Goal: Information Seeking & Learning: Learn about a topic

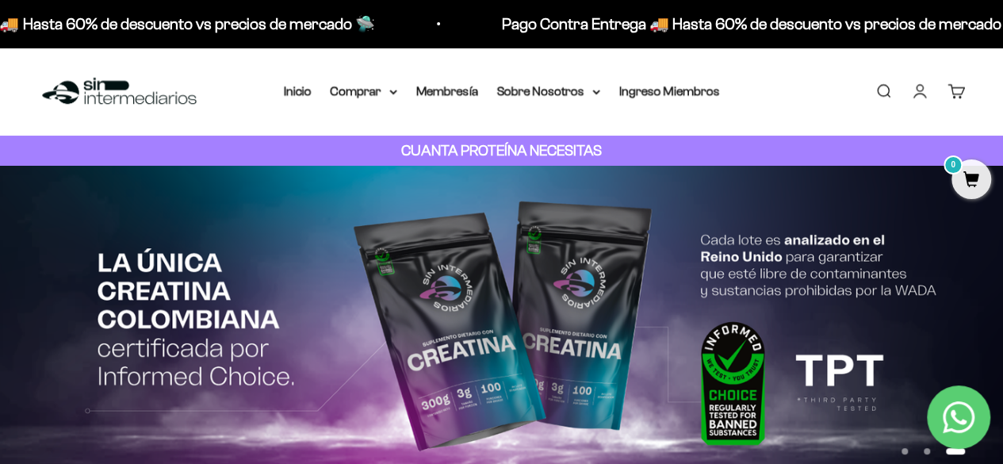
click at [607, 23] on p "Pago Contra Entrega 🚚 Hasta 60% de descuento vs precios de mercado 🛸" at bounding box center [761, 23] width 522 height 25
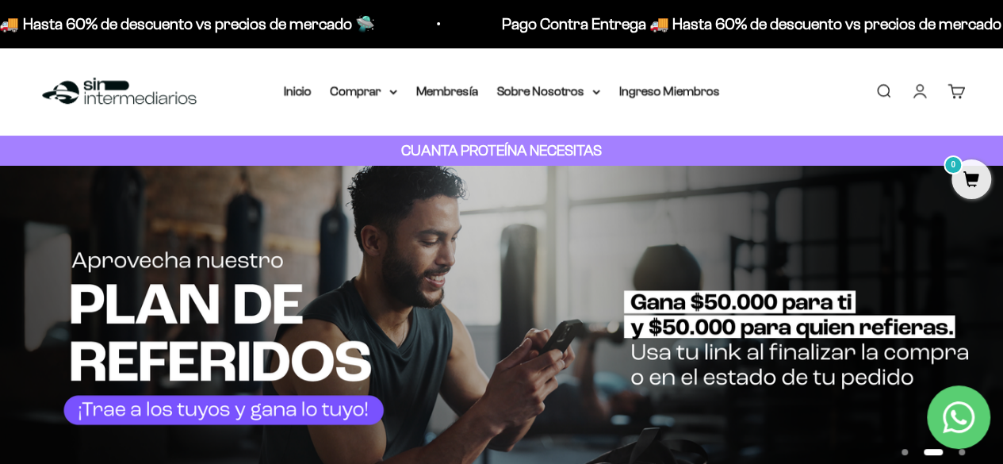
click at [582, 150] on strong "CUANTA PROTEÍNA NECESITAS" at bounding box center [501, 150] width 201 height 17
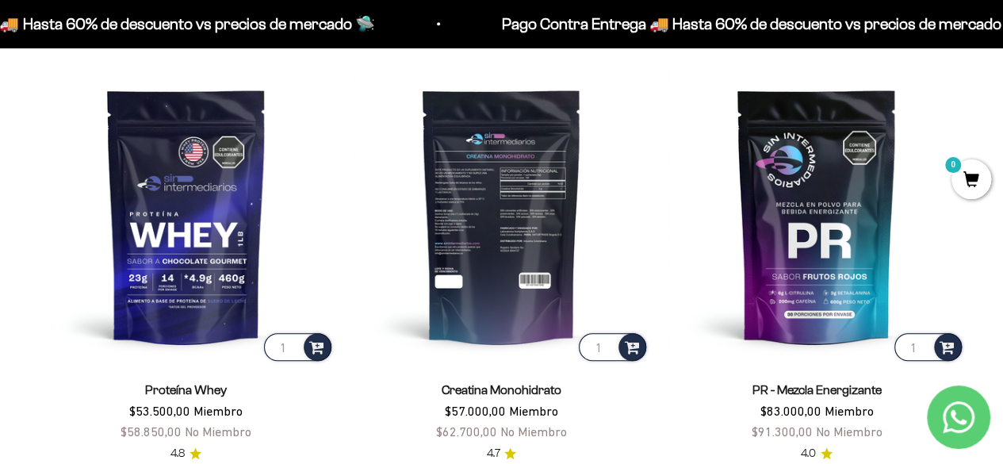
scroll to position [528, 0]
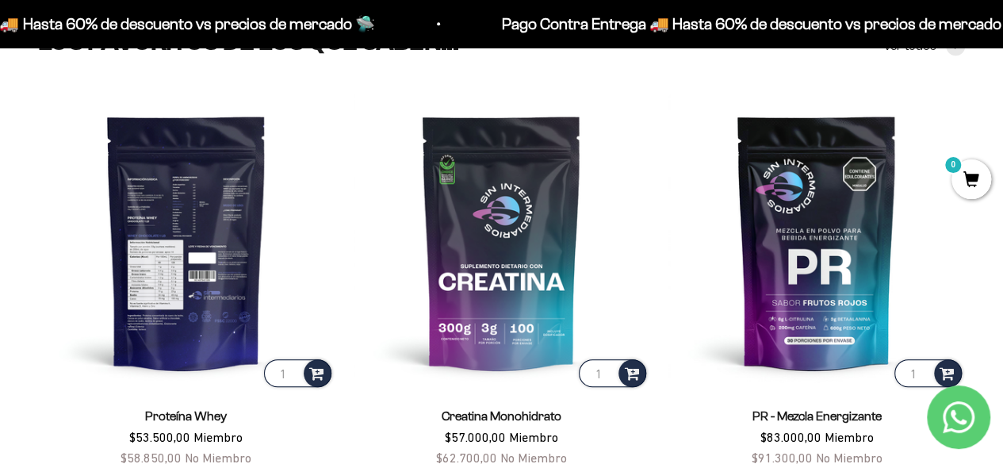
click at [151, 211] on img at bounding box center [186, 242] width 297 height 297
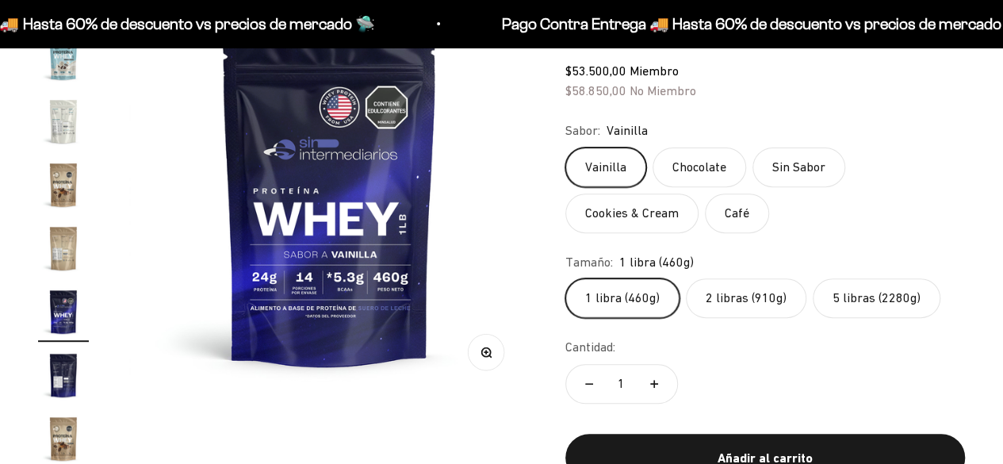
click at [58, 251] on img "Ir al artículo 17" at bounding box center [63, 248] width 51 height 51
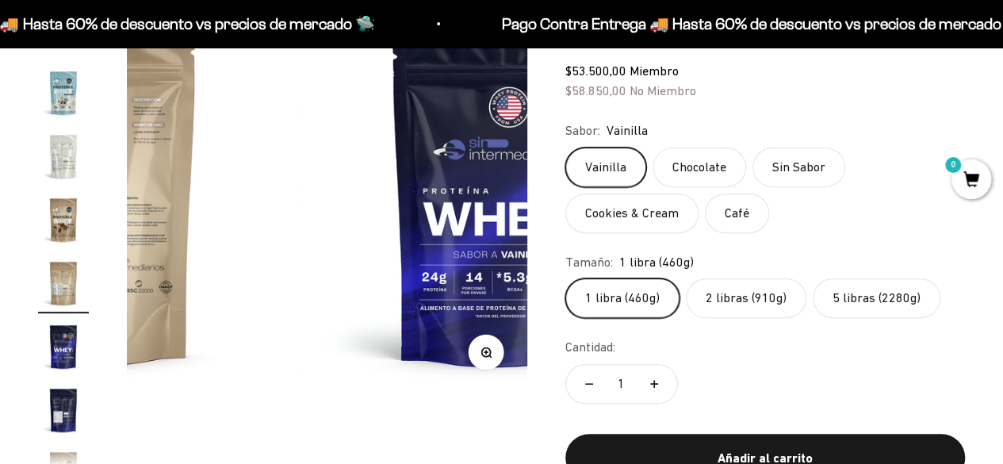
scroll to position [727, 0]
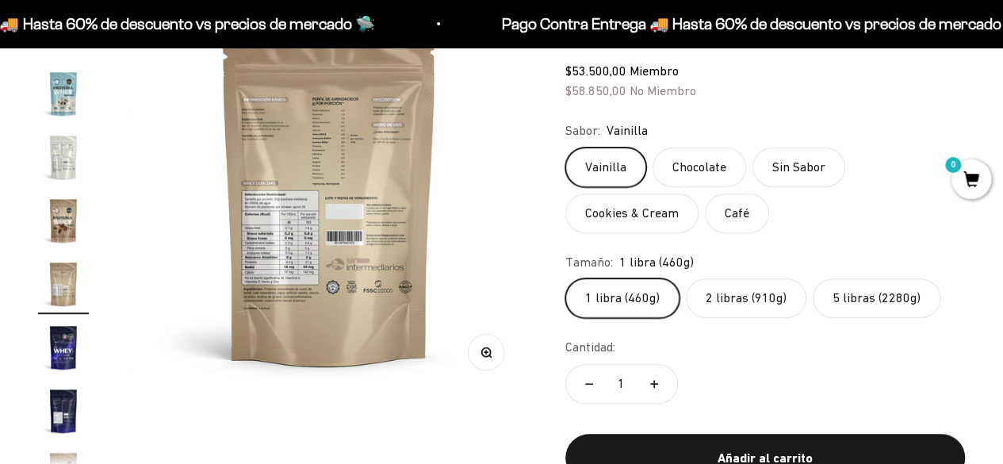
click at [60, 331] on img "Ir al artículo 18" at bounding box center [63, 347] width 51 height 51
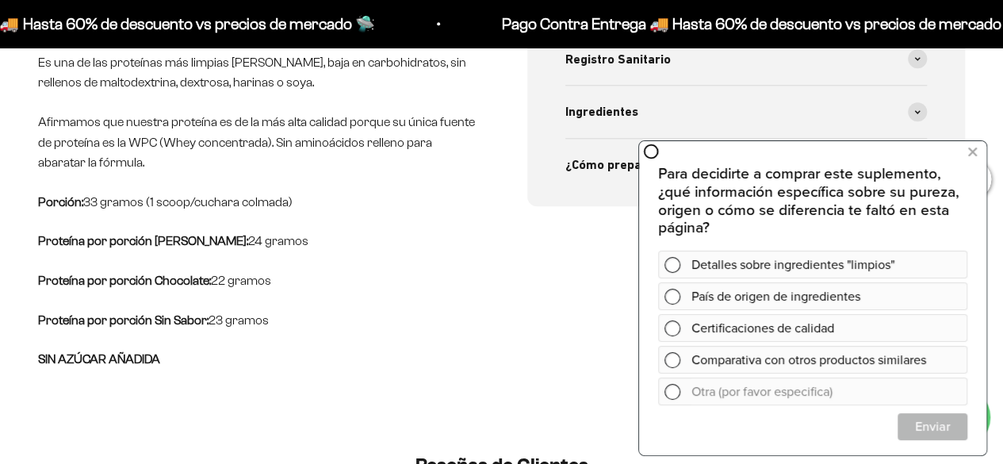
scroll to position [740, 0]
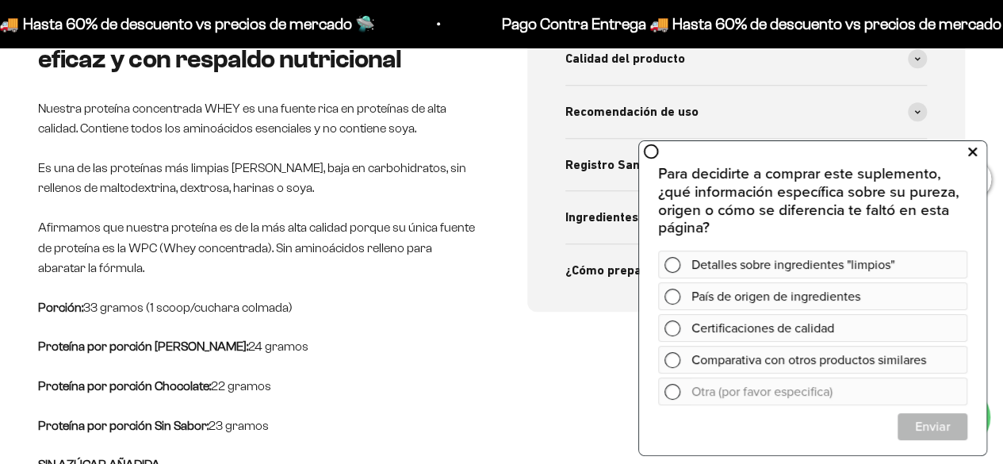
click at [972, 150] on icon at bounding box center [972, 151] width 9 height 21
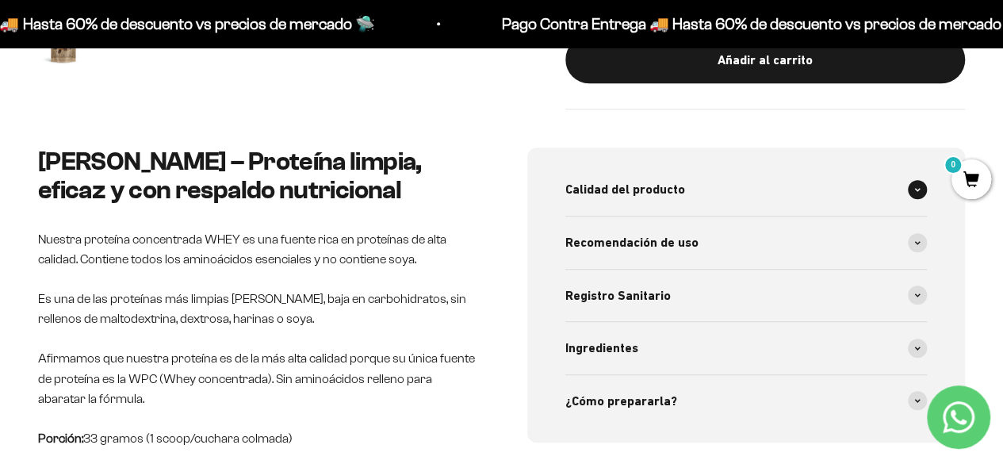
scroll to position [634, 0]
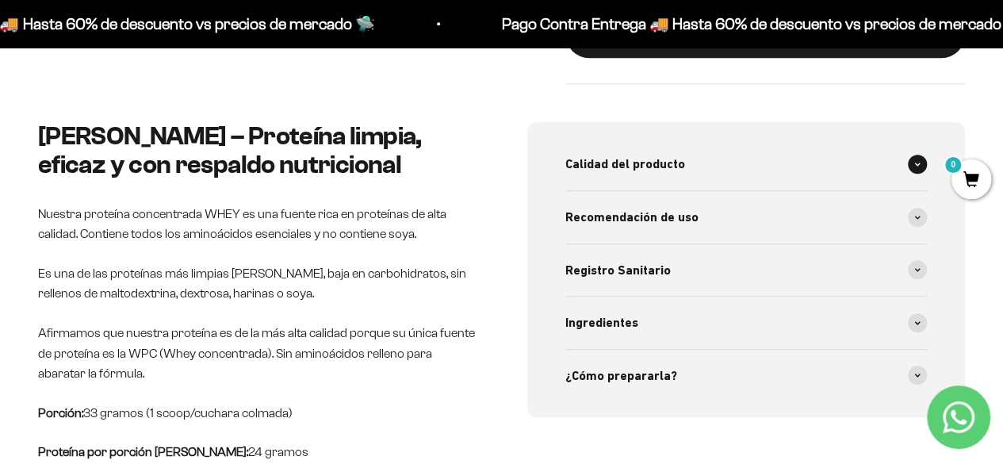
click at [658, 159] on span "Calidad del producto" at bounding box center [625, 164] width 120 height 21
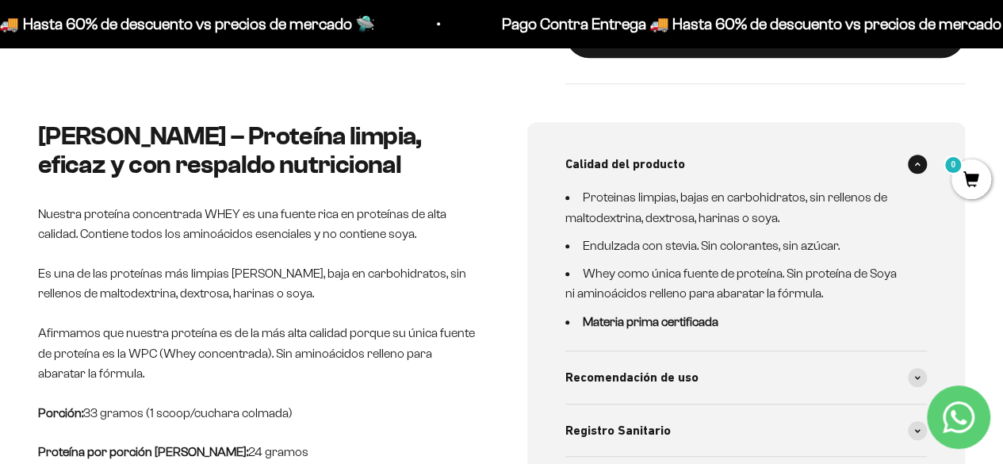
click at [658, 158] on span "Calidad del producto" at bounding box center [625, 164] width 120 height 21
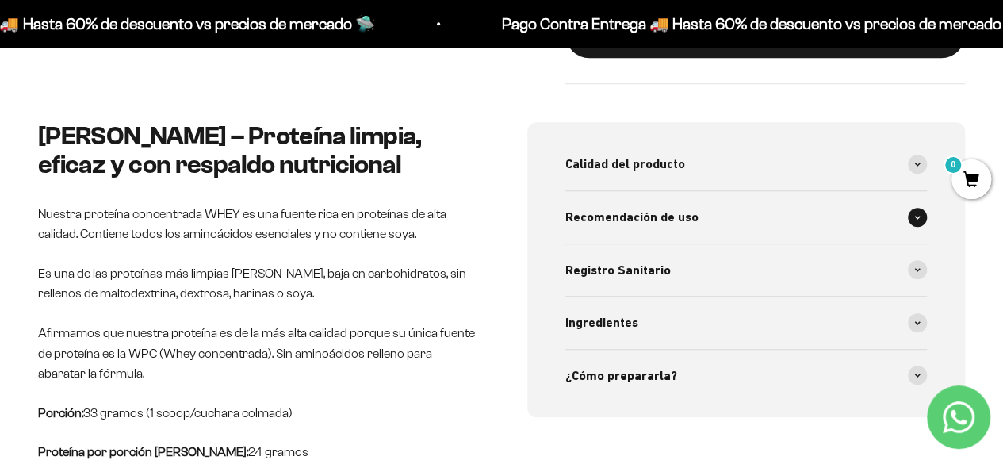
click at [650, 216] on span "Recomendación de uso" at bounding box center [631, 217] width 133 height 21
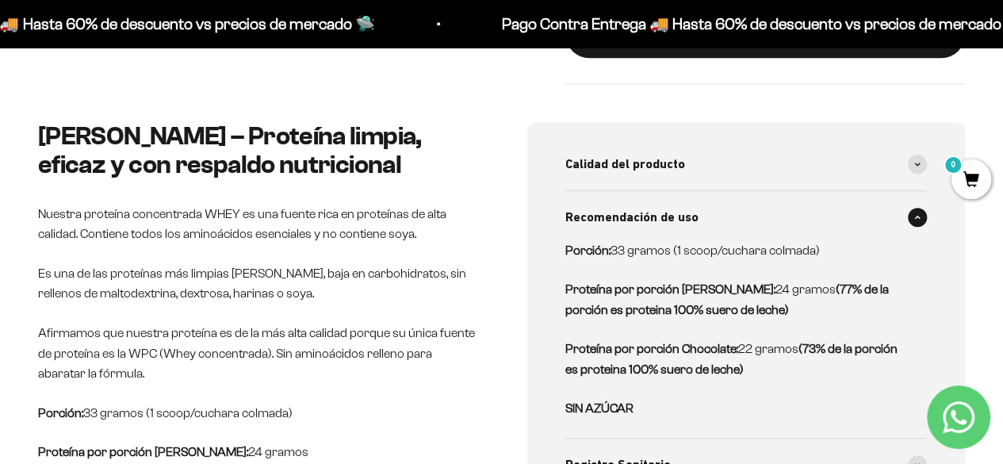
click at [650, 216] on span "Recomendación de uso" at bounding box center [631, 217] width 133 height 21
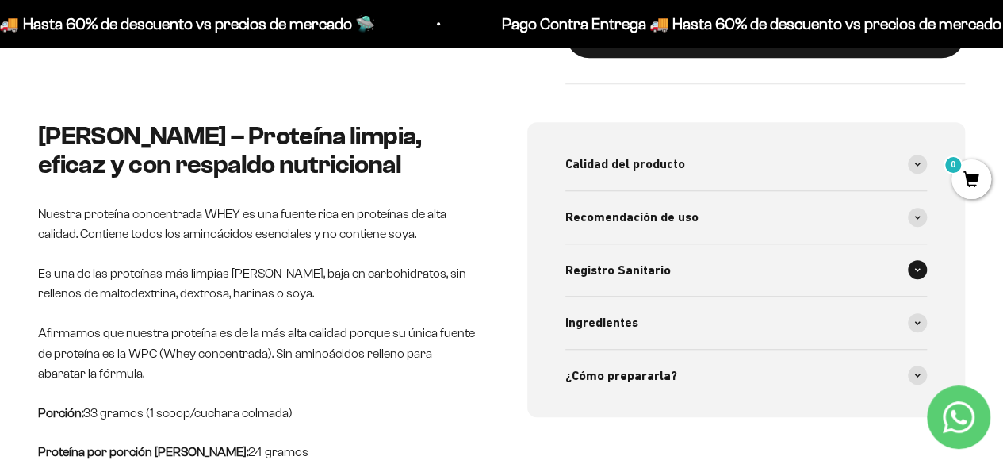
click at [656, 267] on span "Registro Sanitario" at bounding box center [617, 270] width 105 height 21
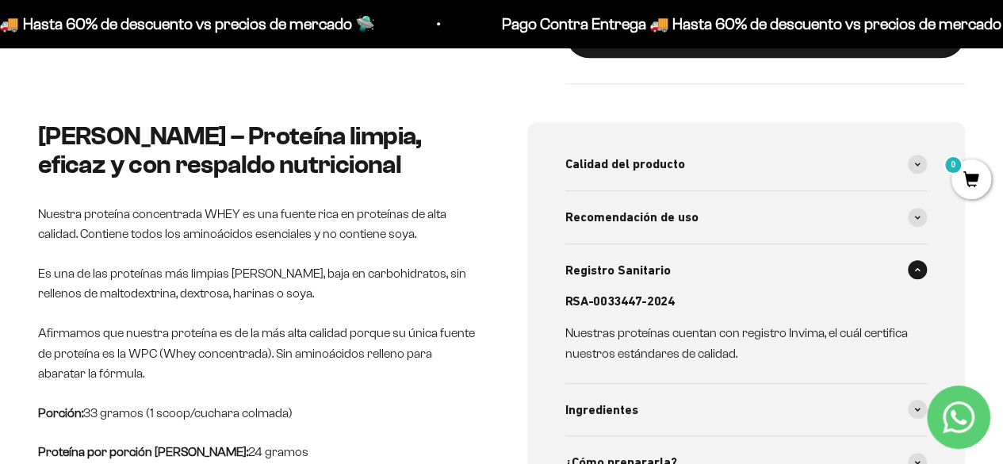
click at [656, 268] on span "Registro Sanitario" at bounding box center [617, 270] width 105 height 21
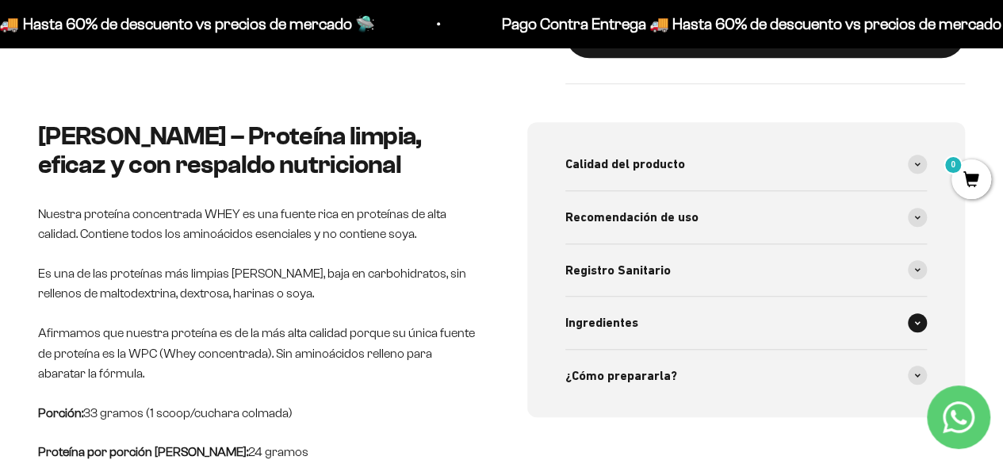
click at [655, 320] on div "Ingredientes" at bounding box center [746, 323] width 362 height 52
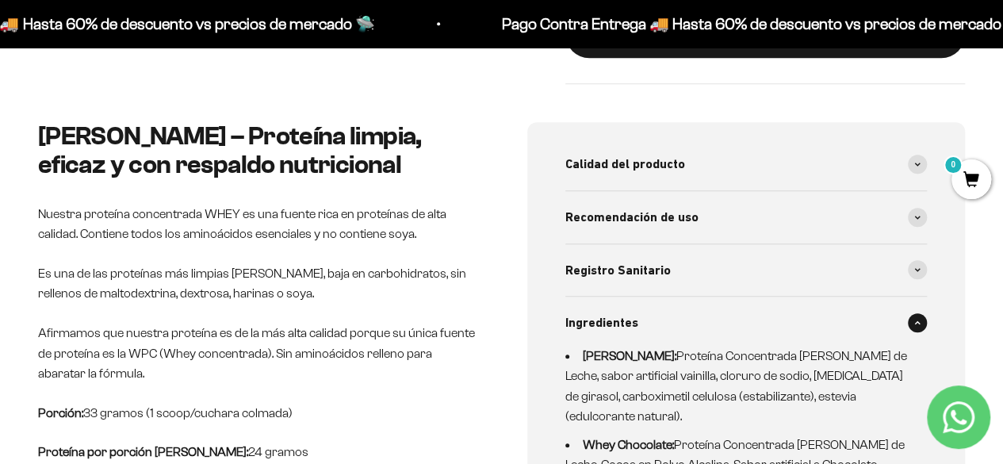
click at [655, 320] on div "Ingredientes" at bounding box center [746, 323] width 362 height 52
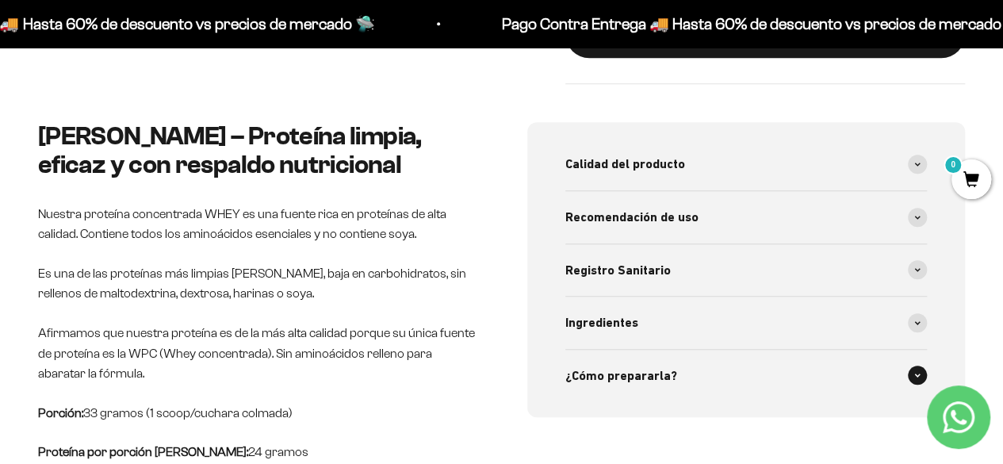
click at [630, 388] on div "¿Cómo prepararla?" at bounding box center [746, 376] width 362 height 52
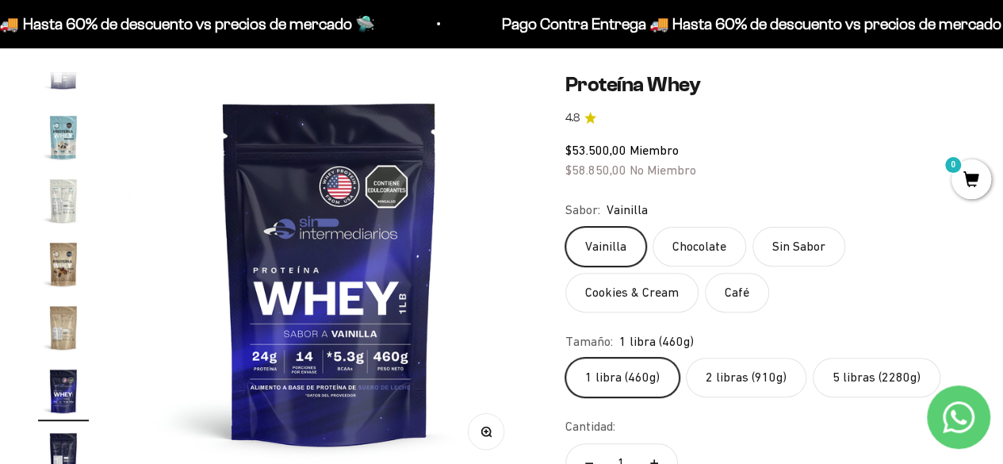
scroll to position [105, 0]
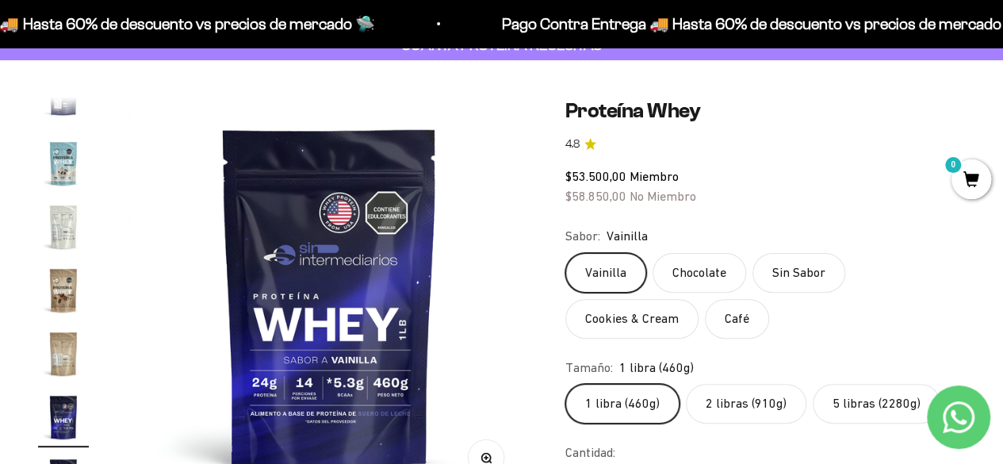
click at [60, 170] on img "Ir al artículo 14" at bounding box center [63, 163] width 51 height 51
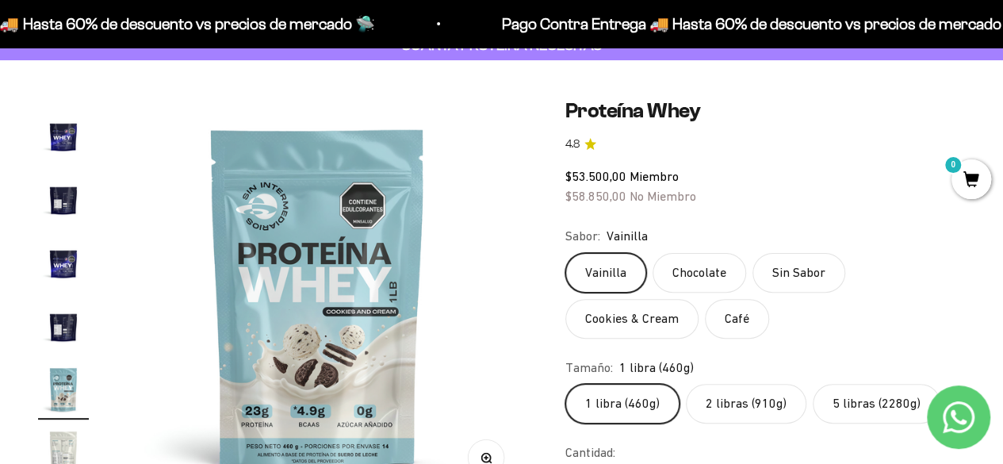
scroll to position [0, 5322]
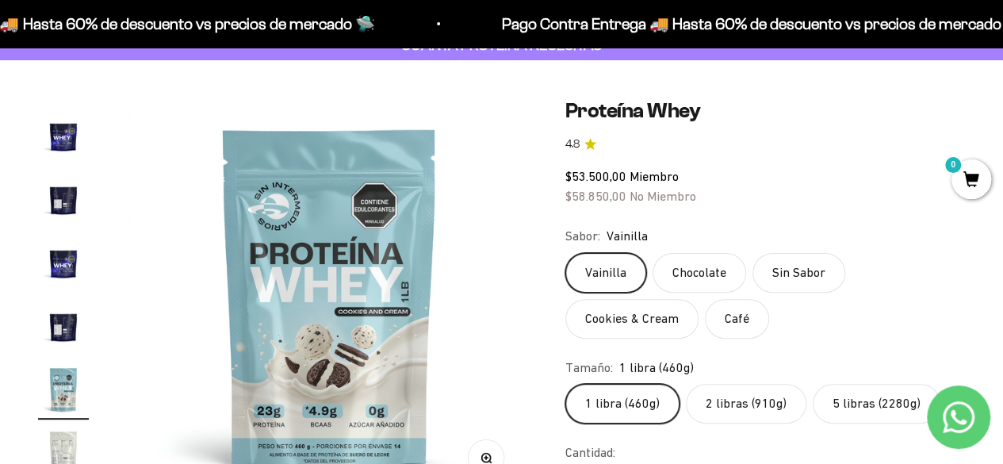
click at [62, 315] on img "Ir al artículo 13" at bounding box center [63, 325] width 51 height 51
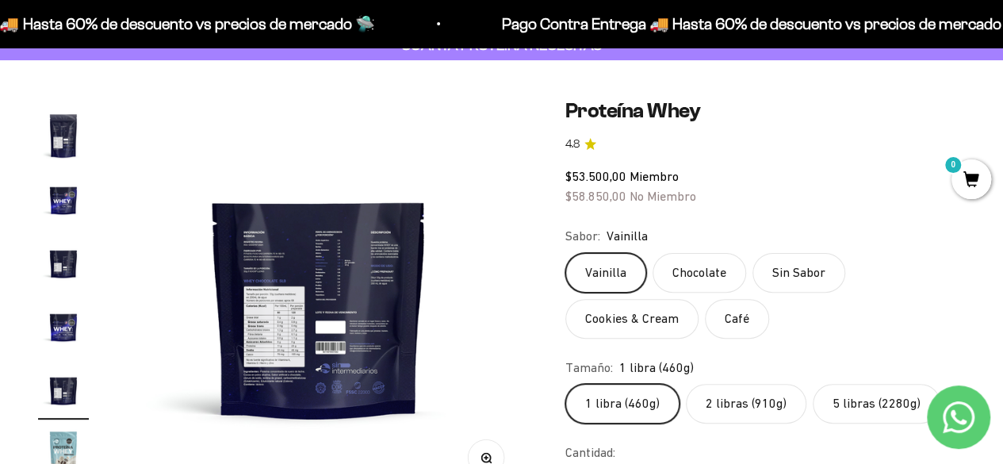
scroll to position [0, 4912]
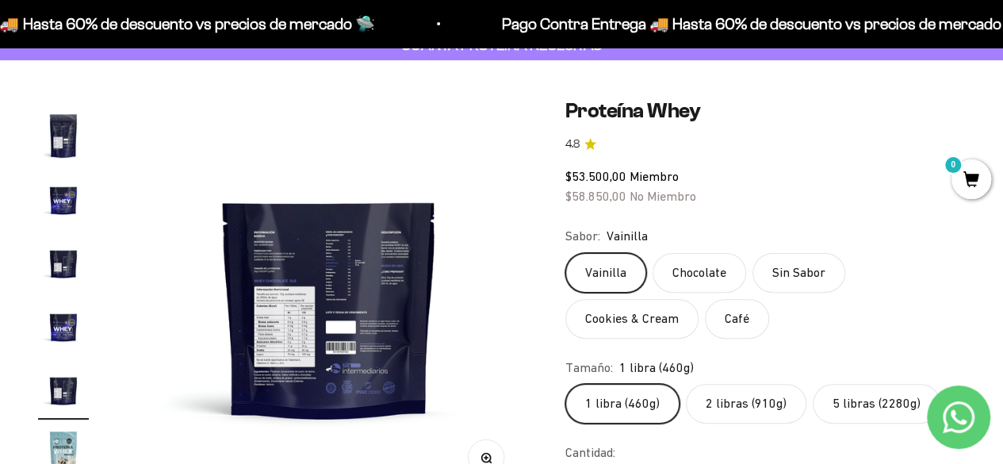
click at [246, 258] on img at bounding box center [329, 298] width 400 height 400
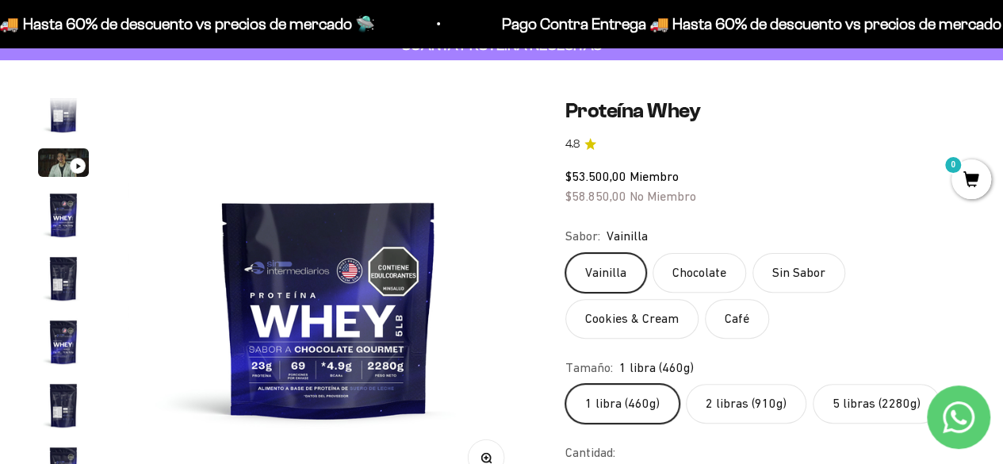
scroll to position [0, 0]
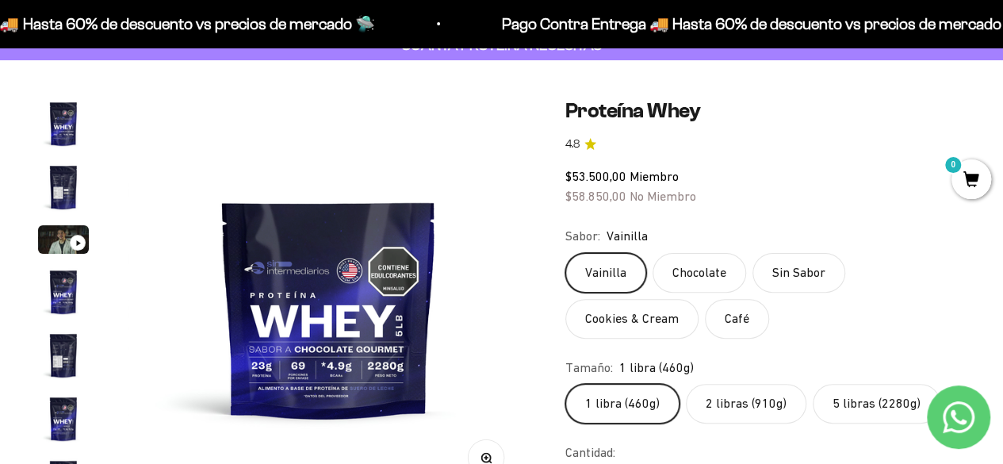
click at [69, 166] on img "Ir al artículo 2" at bounding box center [63, 187] width 51 height 51
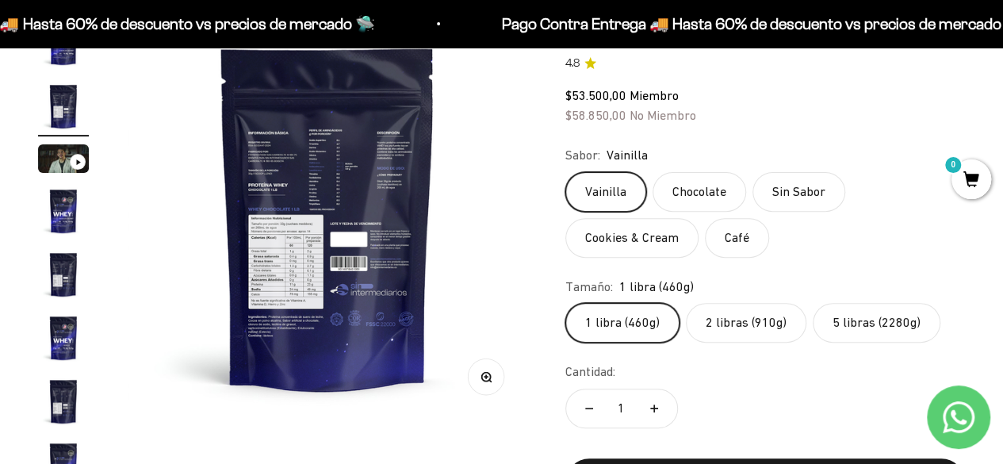
scroll to position [211, 0]
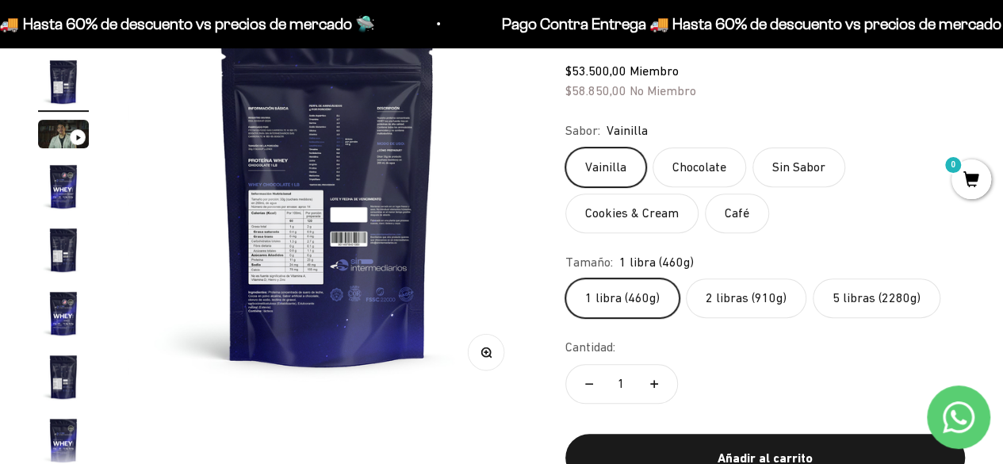
click at [480, 346] on icon "button" at bounding box center [485, 351] width 11 height 11
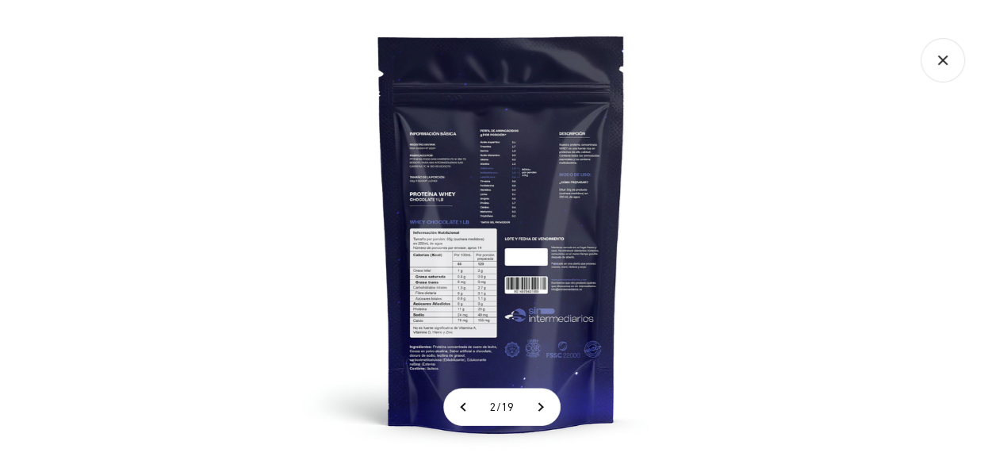
click at [438, 241] on img at bounding box center [502, 232] width 464 height 464
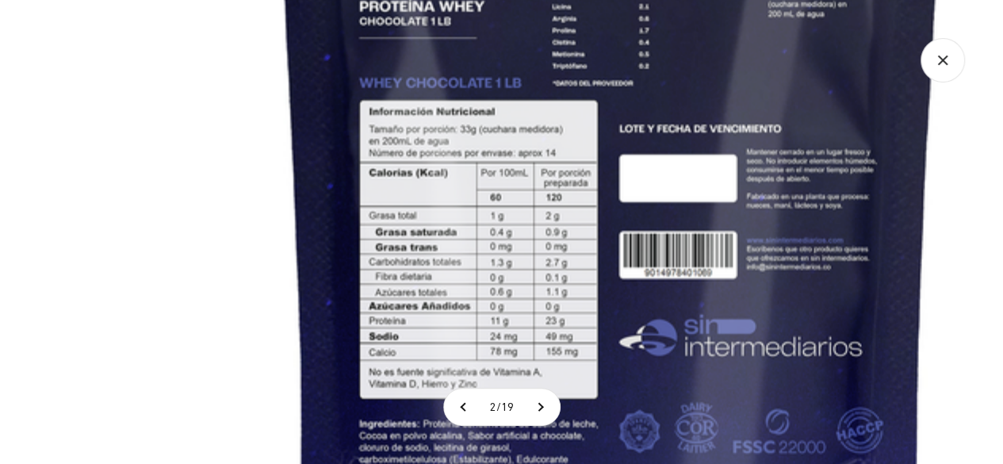
click at [602, 315] on img at bounding box center [610, 110] width 1269 height 1269
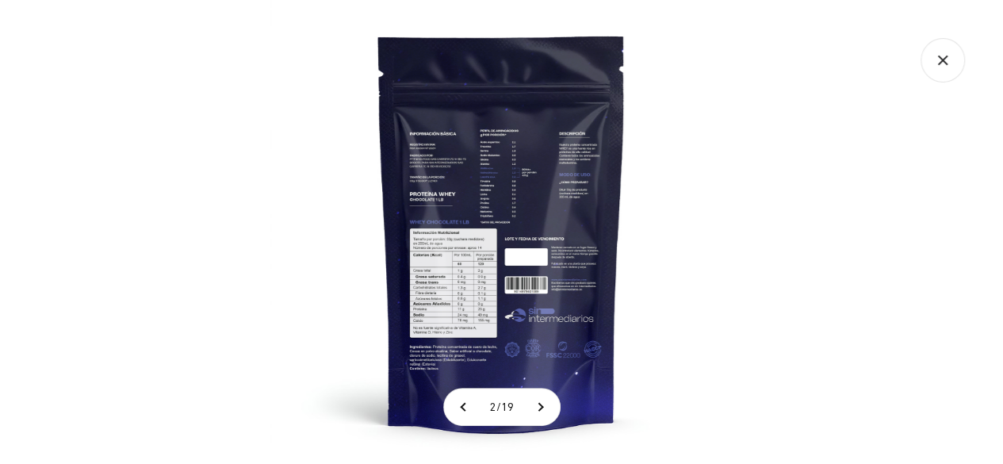
click at [540, 166] on img at bounding box center [502, 232] width 464 height 464
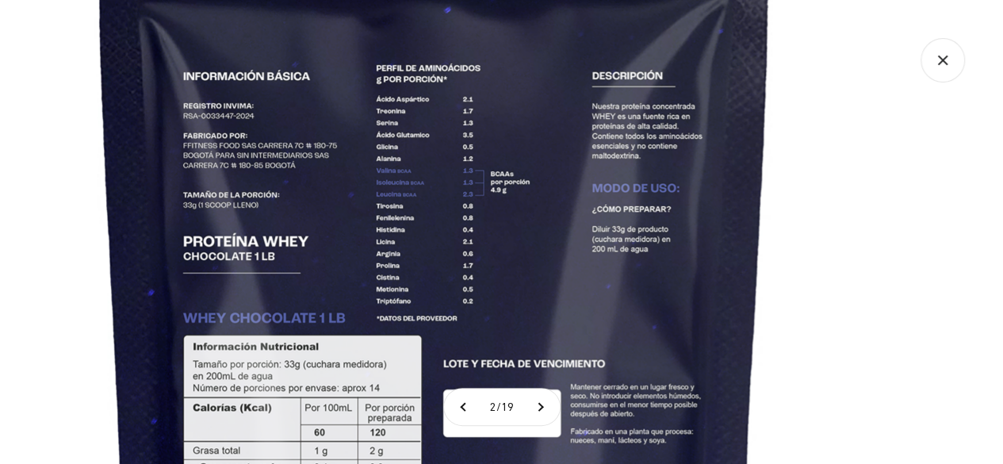
click at [580, 213] on img at bounding box center [434, 345] width 1269 height 1269
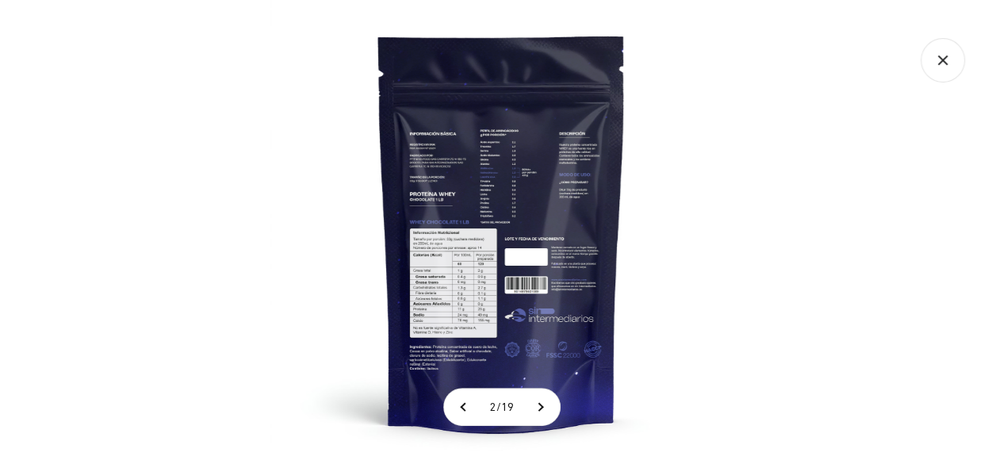
click at [810, 204] on div at bounding box center [501, 232] width 1003 height 464
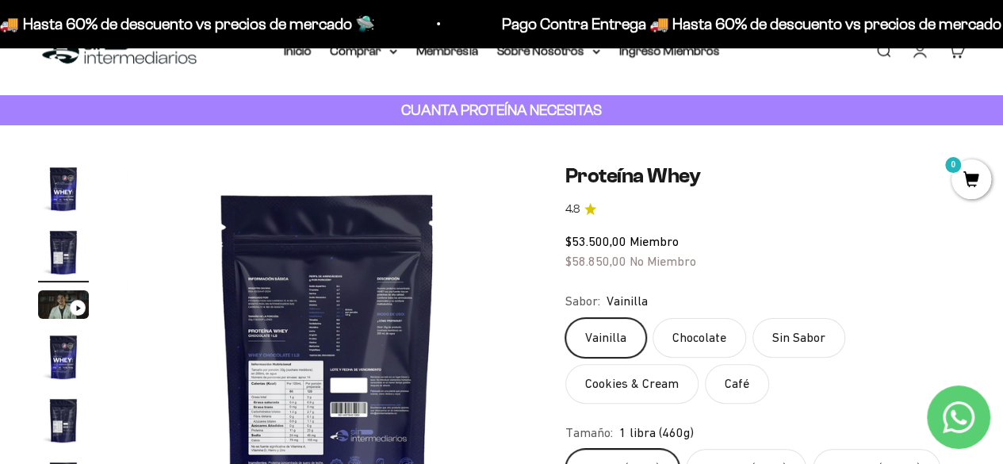
scroll to position [0, 0]
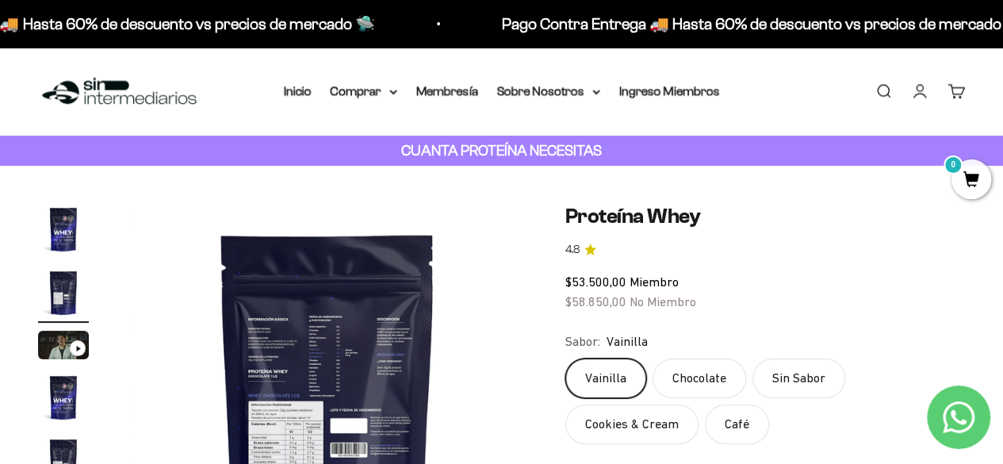
click at [144, 101] on img at bounding box center [119, 92] width 163 height 34
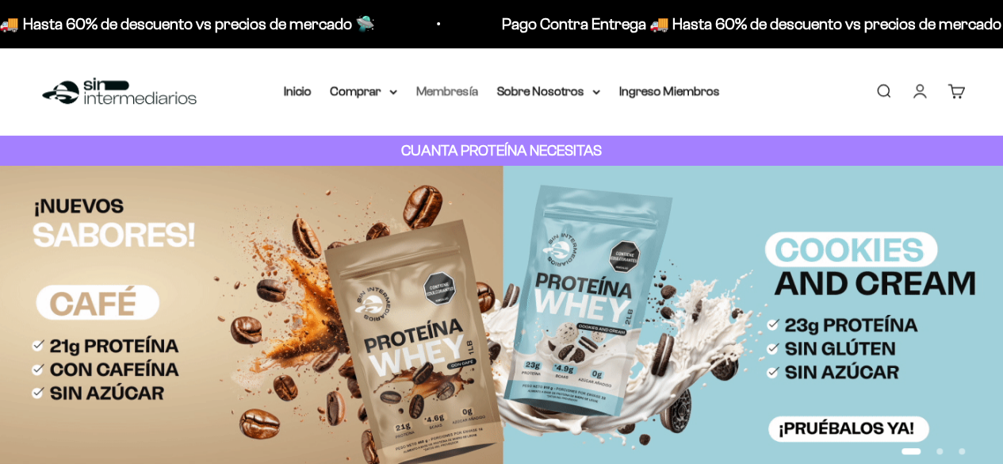
click at [438, 92] on link "Membresía" at bounding box center [447, 90] width 62 height 13
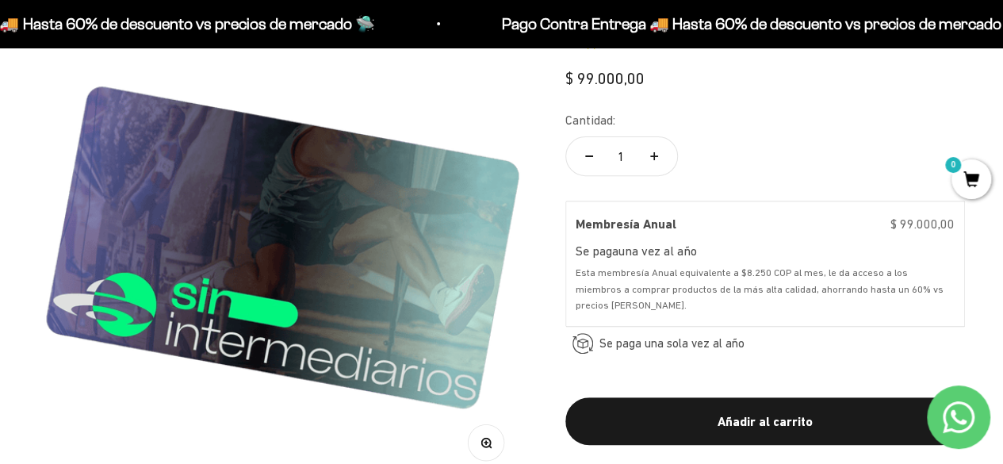
scroll to position [211, 0]
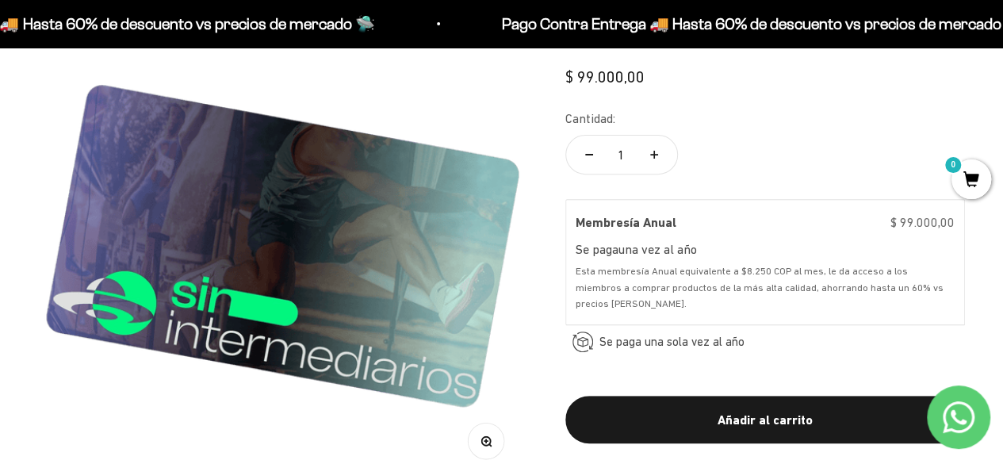
click at [438, 226] on img at bounding box center [282, 237] width 489 height 489
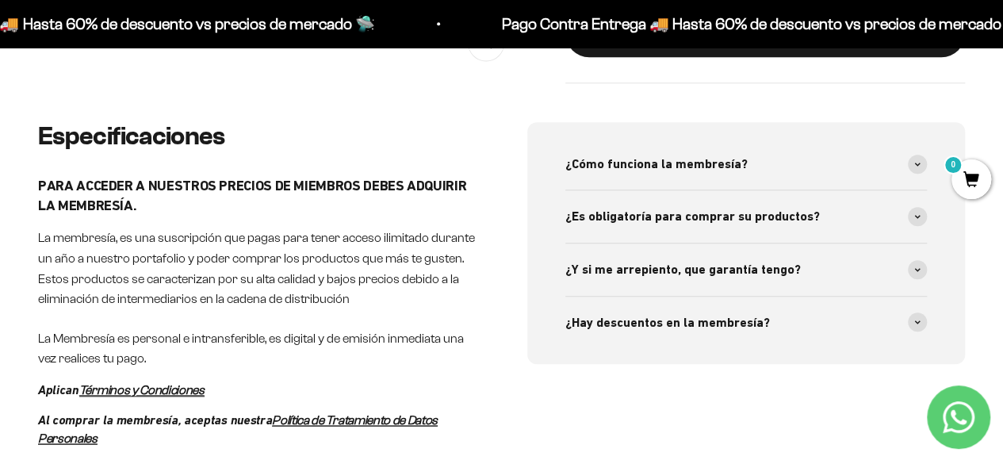
scroll to position [634, 0]
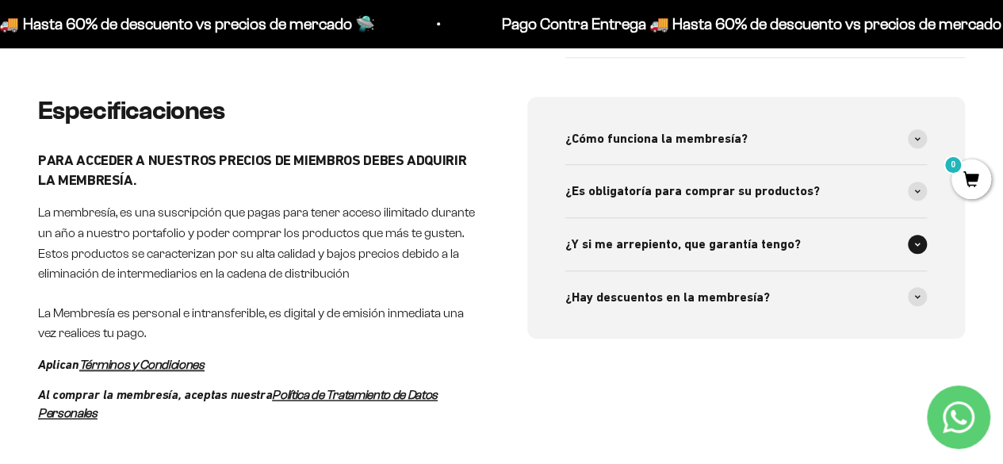
click at [695, 245] on span "¿Y si me arrepiento, que garantía tengo?" at bounding box center [682, 244] width 235 height 21
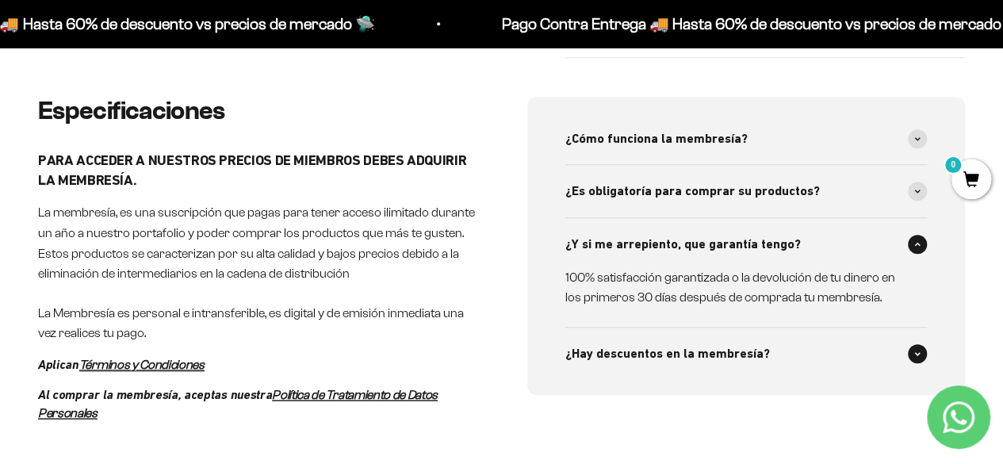
click at [707, 367] on div "¿Hay descuentos en la membresía?" at bounding box center [746, 353] width 362 height 52
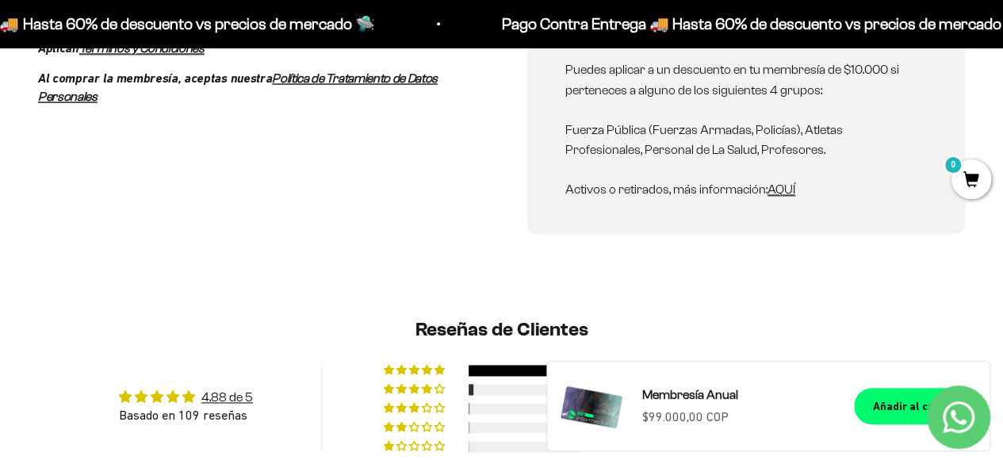
scroll to position [1269, 0]
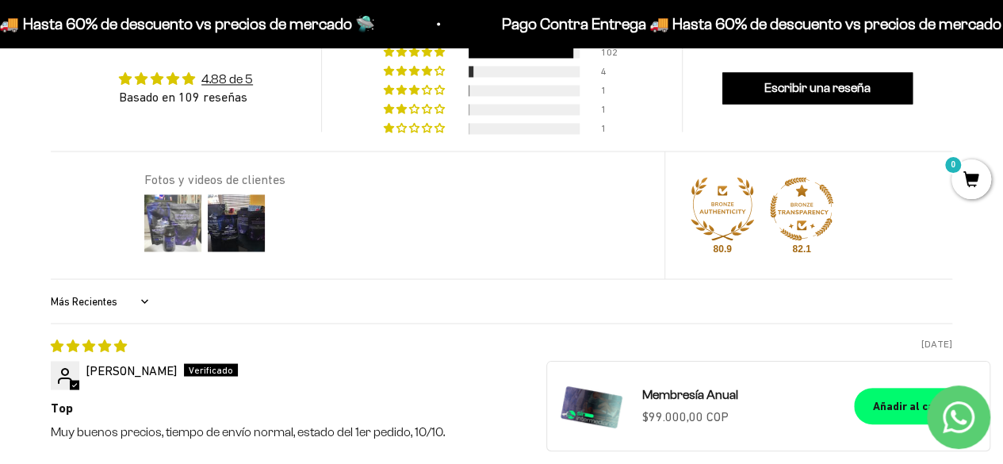
click at [179, 231] on img at bounding box center [172, 222] width 63 height 63
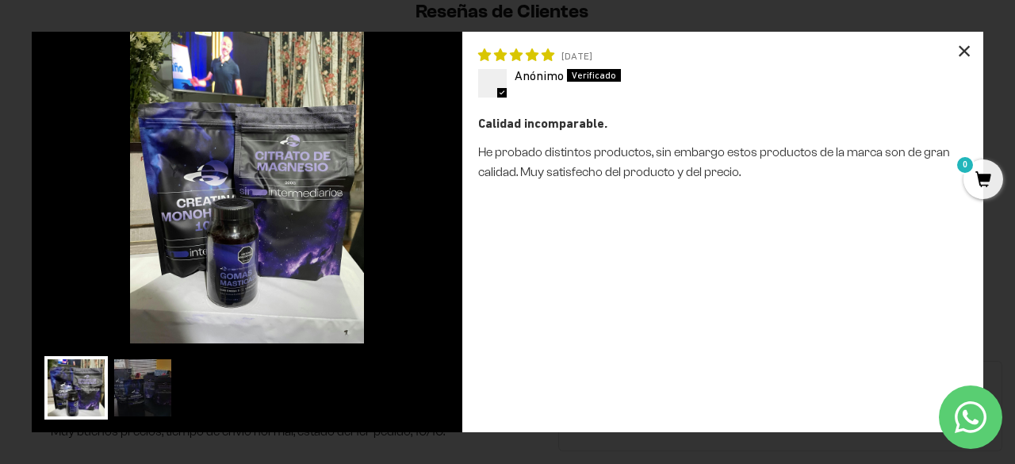
click at [961, 55] on div "×" at bounding box center [964, 51] width 38 height 38
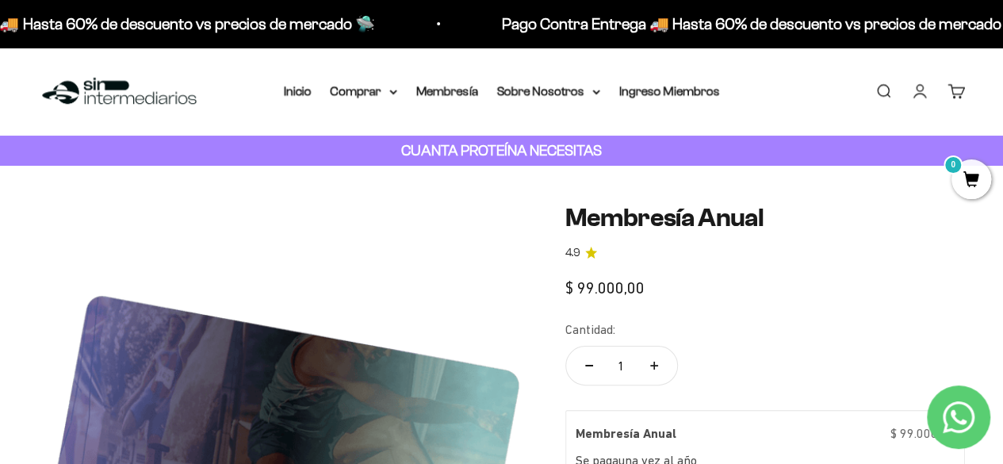
scroll to position [0, 0]
click at [362, 88] on summary "Comprar" at bounding box center [364, 91] width 67 height 21
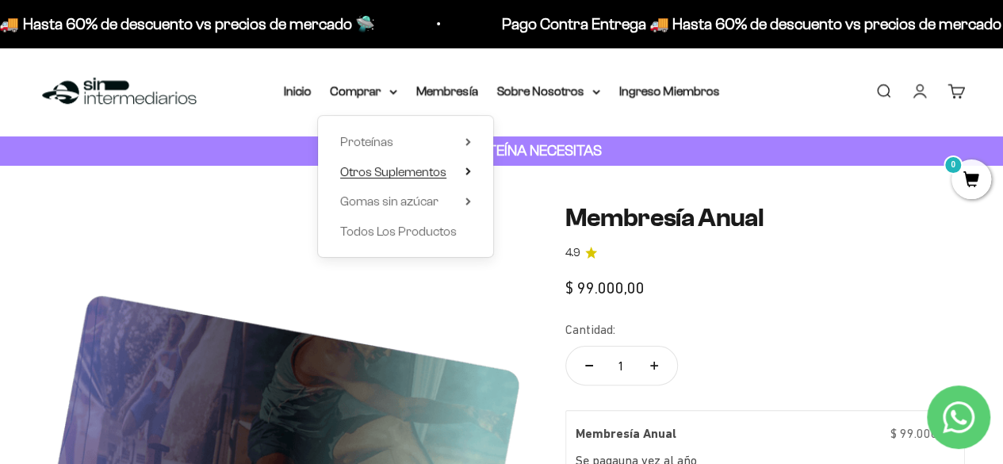
click at [420, 172] on span "Otros Suplementos" at bounding box center [393, 171] width 106 height 13
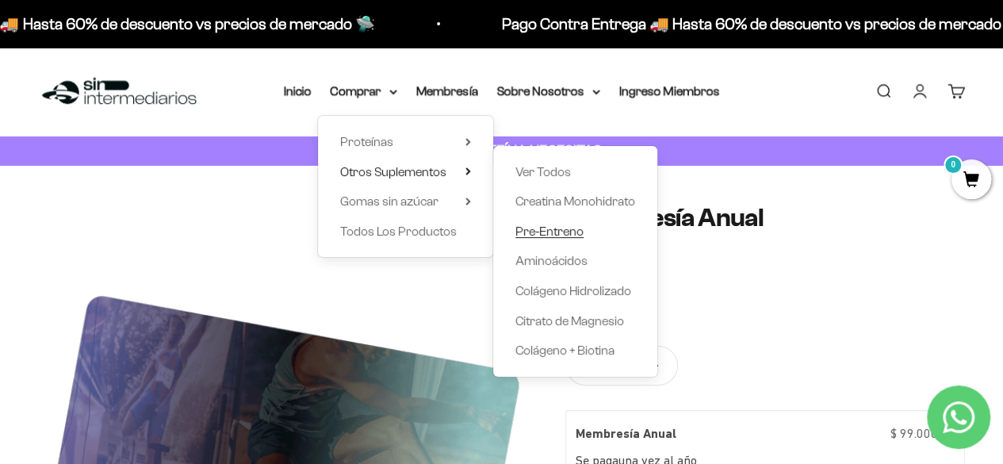
click at [577, 232] on span "Pre-Entreno" at bounding box center [549, 230] width 68 height 13
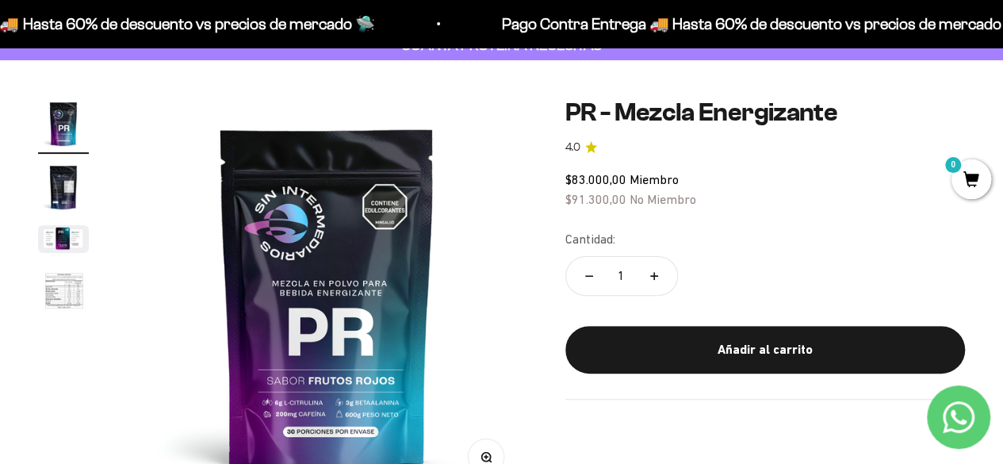
click at [57, 181] on img "Ir al artículo 2" at bounding box center [63, 187] width 51 height 51
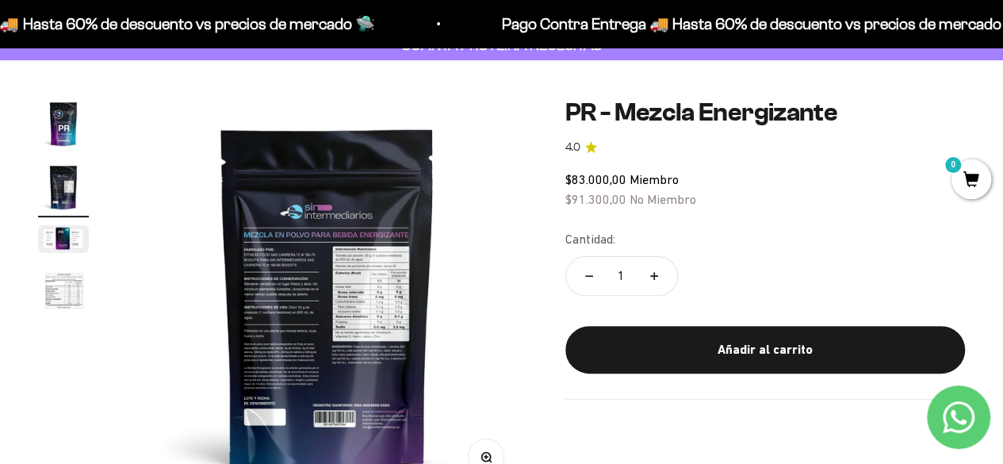
scroll to position [211, 0]
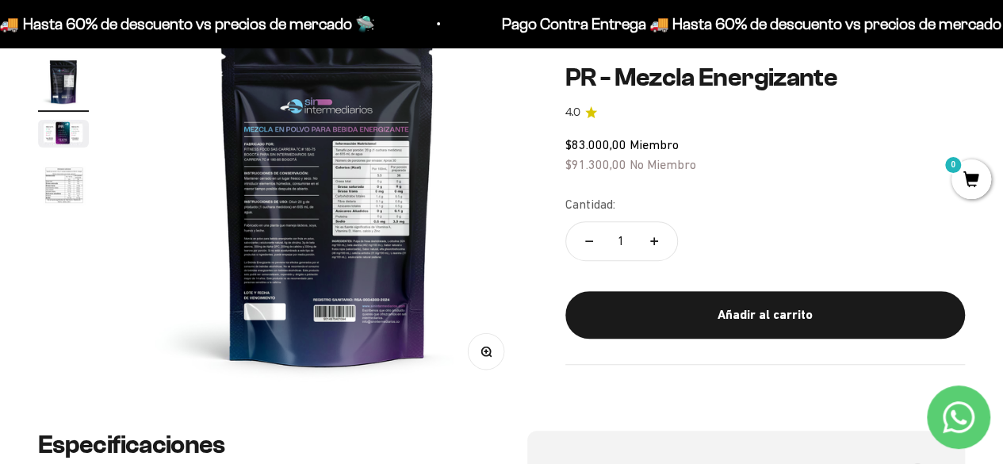
click at [487, 357] on button "Zoom" at bounding box center [486, 352] width 36 height 36
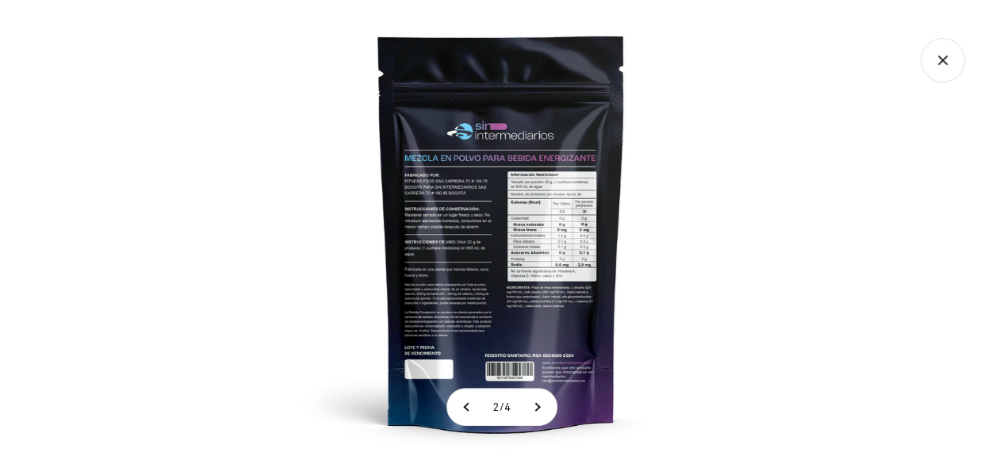
click at [555, 205] on img at bounding box center [502, 232] width 464 height 464
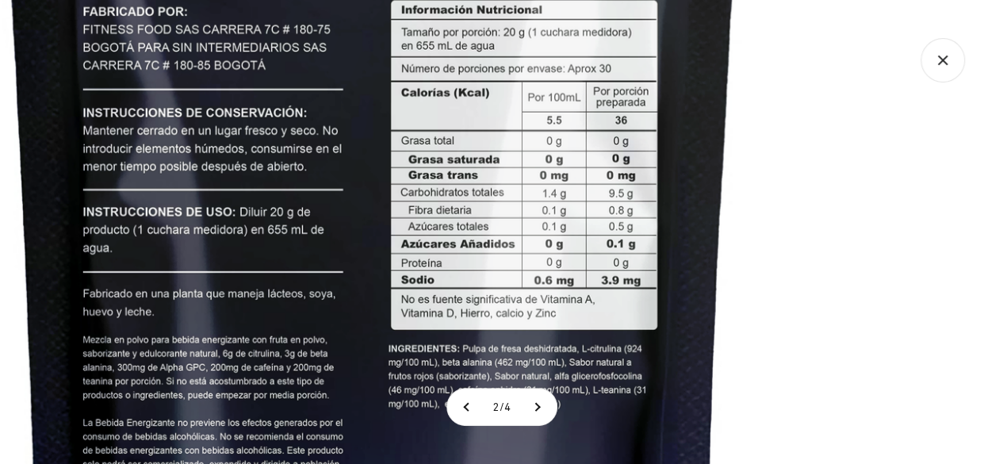
click at [432, 199] on img at bounding box center [372, 181] width 1391 height 1391
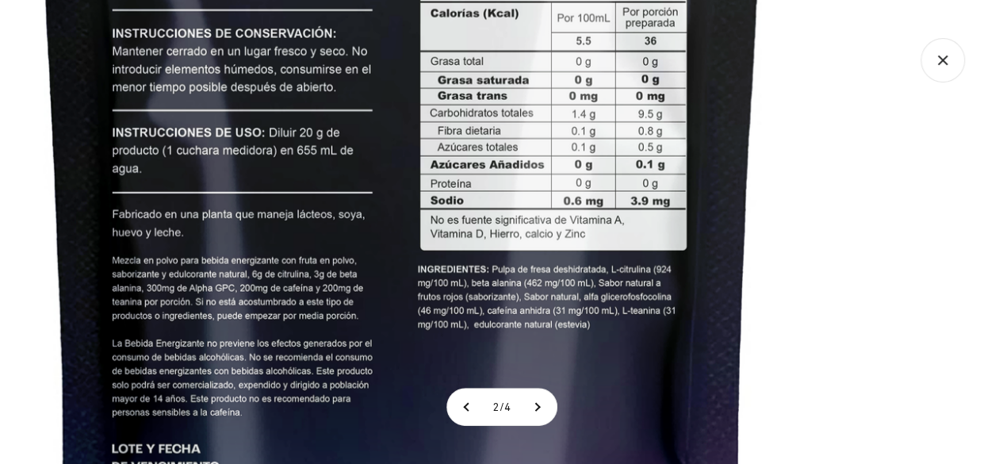
click at [400, 223] on img at bounding box center [402, 102] width 1391 height 1391
